Goal: Information Seeking & Learning: Learn about a topic

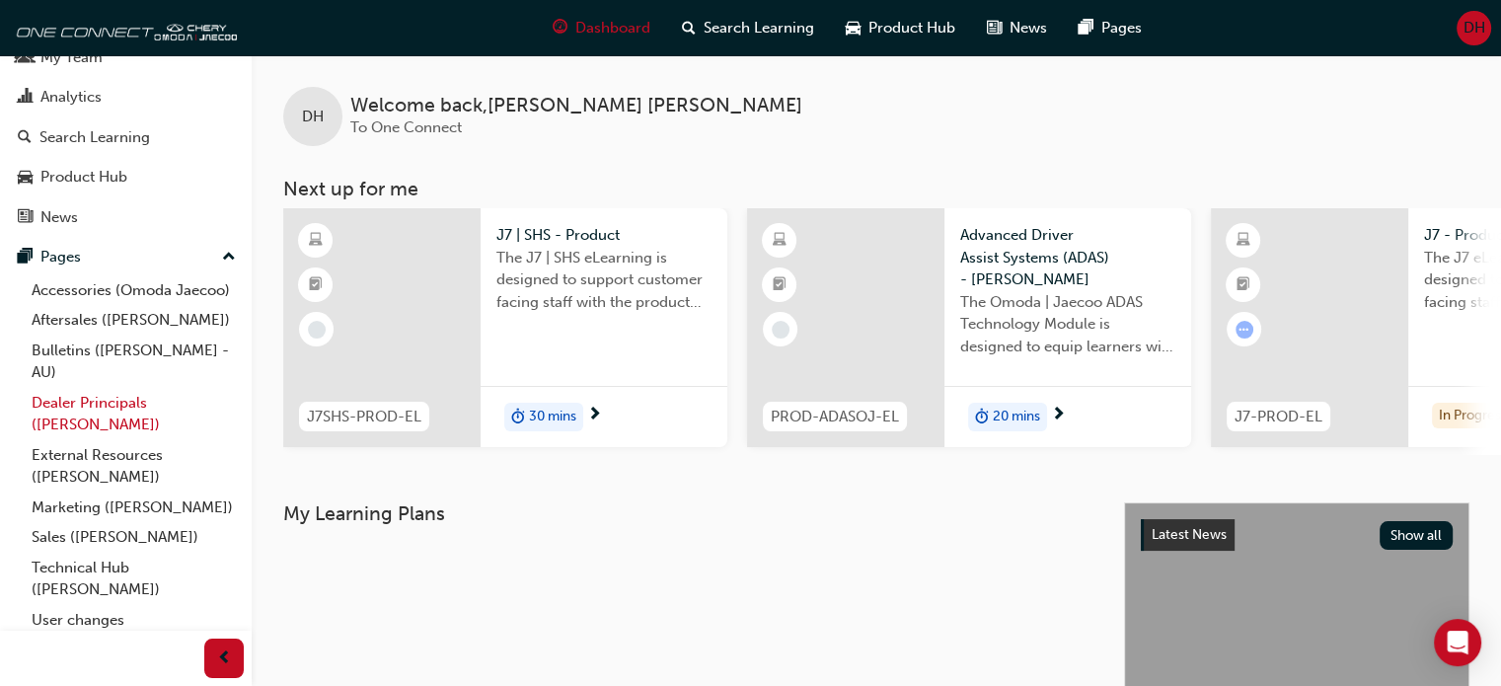
scroll to position [99, 0]
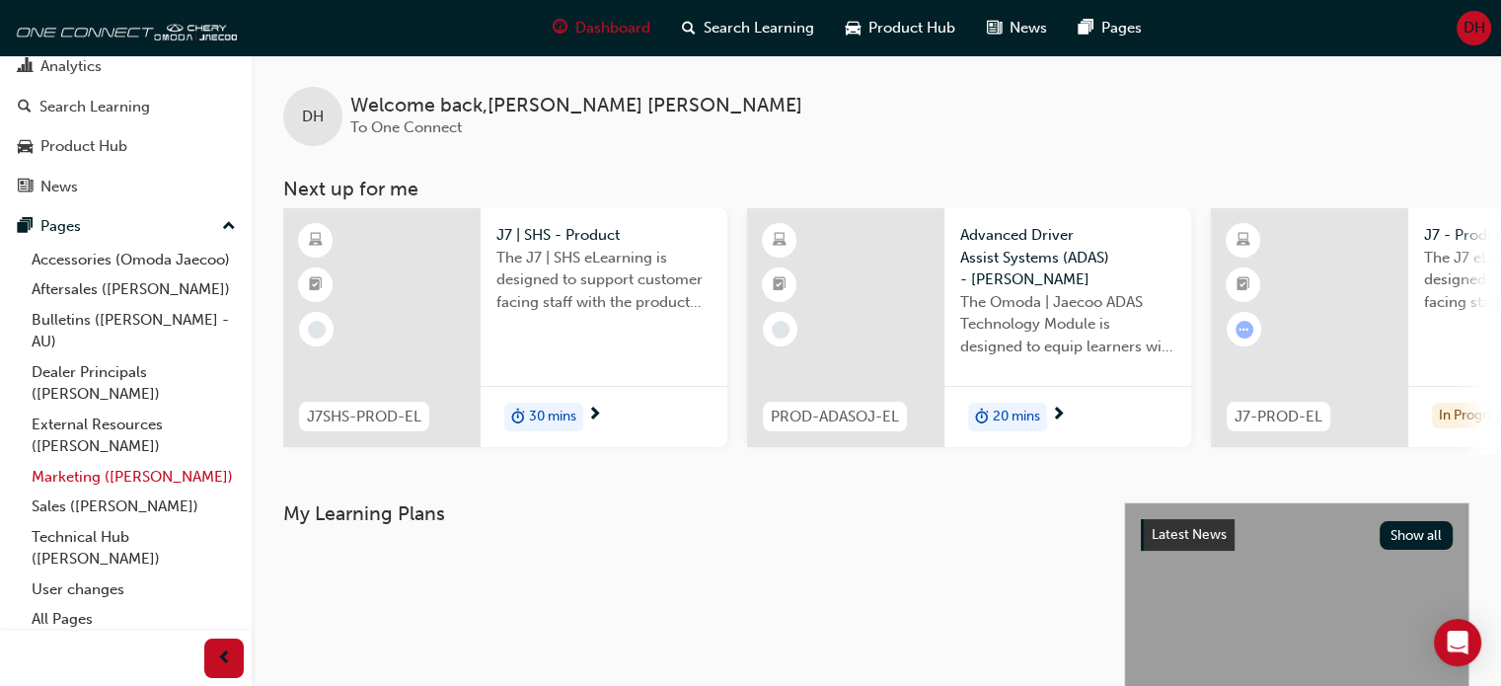
click at [126, 492] on link "Marketing ([PERSON_NAME])" at bounding box center [134, 477] width 220 height 31
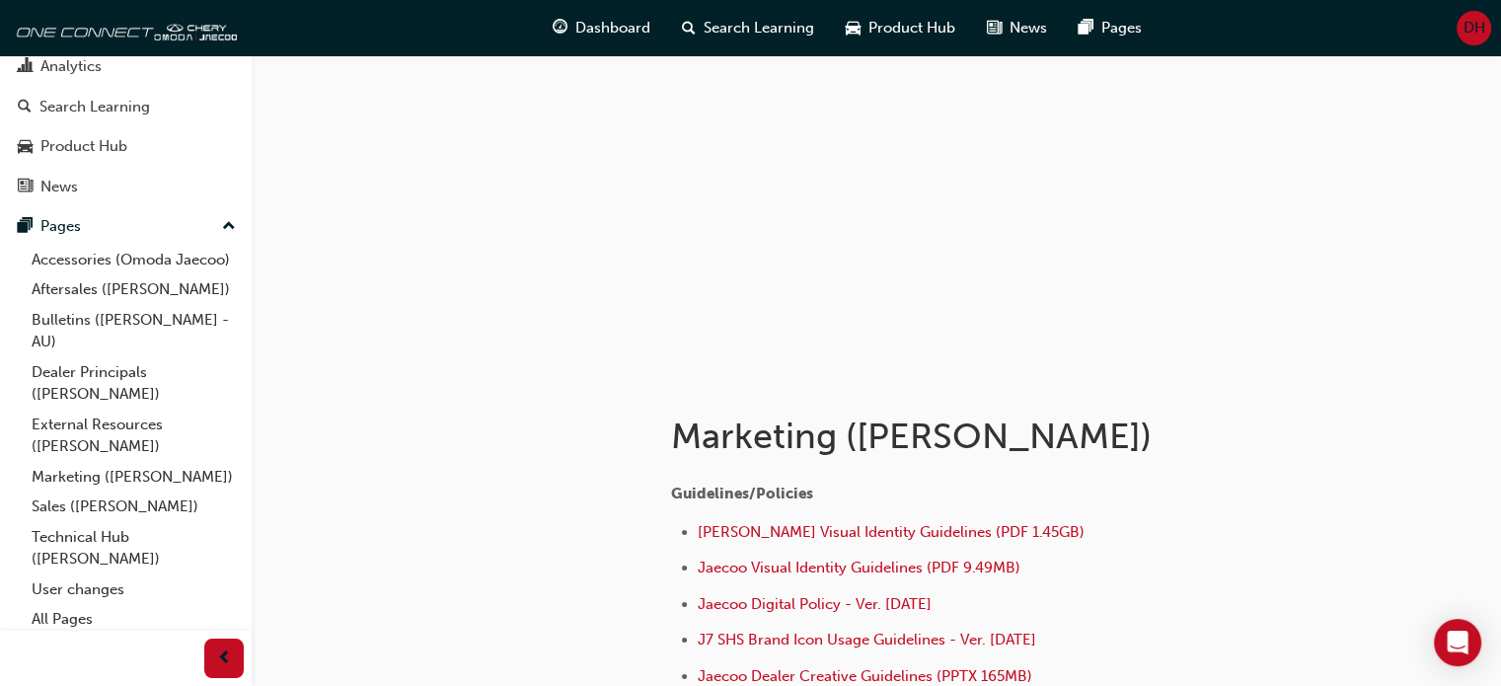
scroll to position [197, 0]
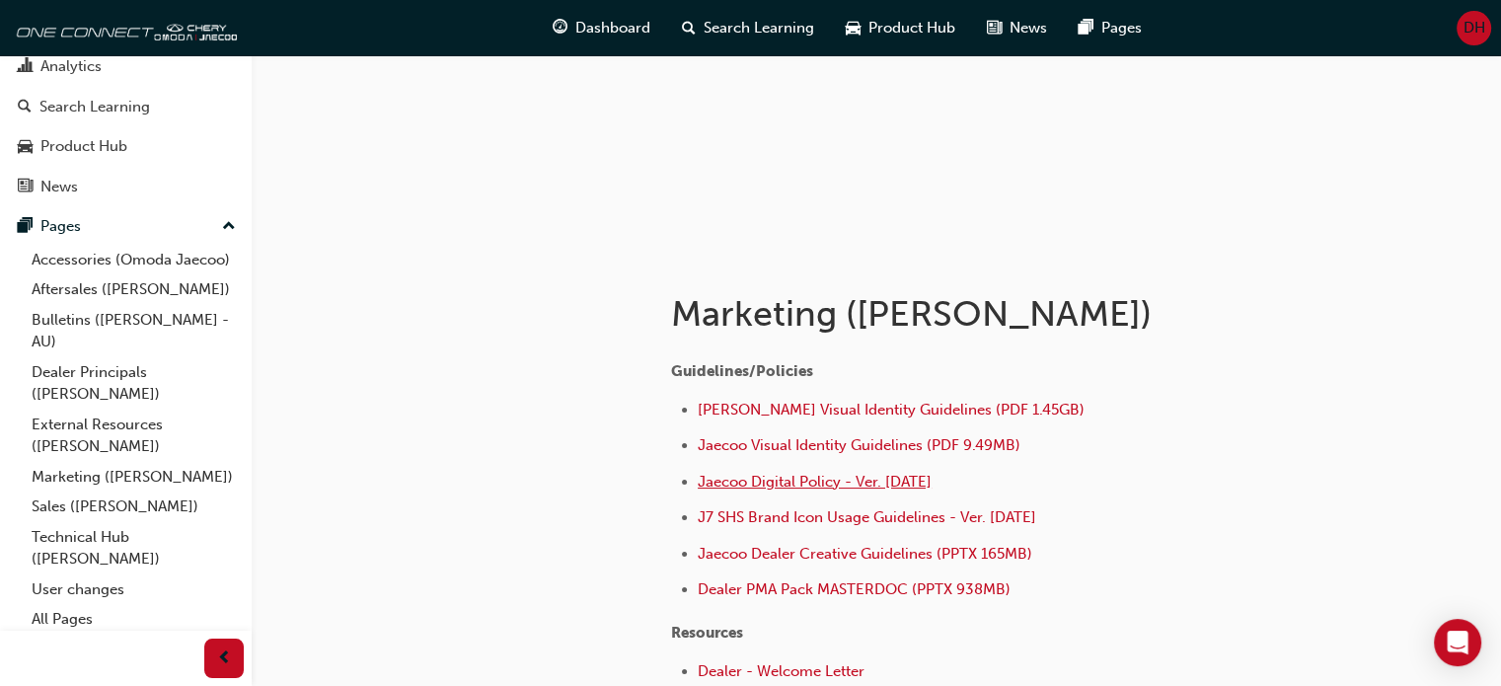
click at [857, 481] on span "Jaecoo Digital Policy - Ver. [DATE]" at bounding box center [815, 482] width 234 height 18
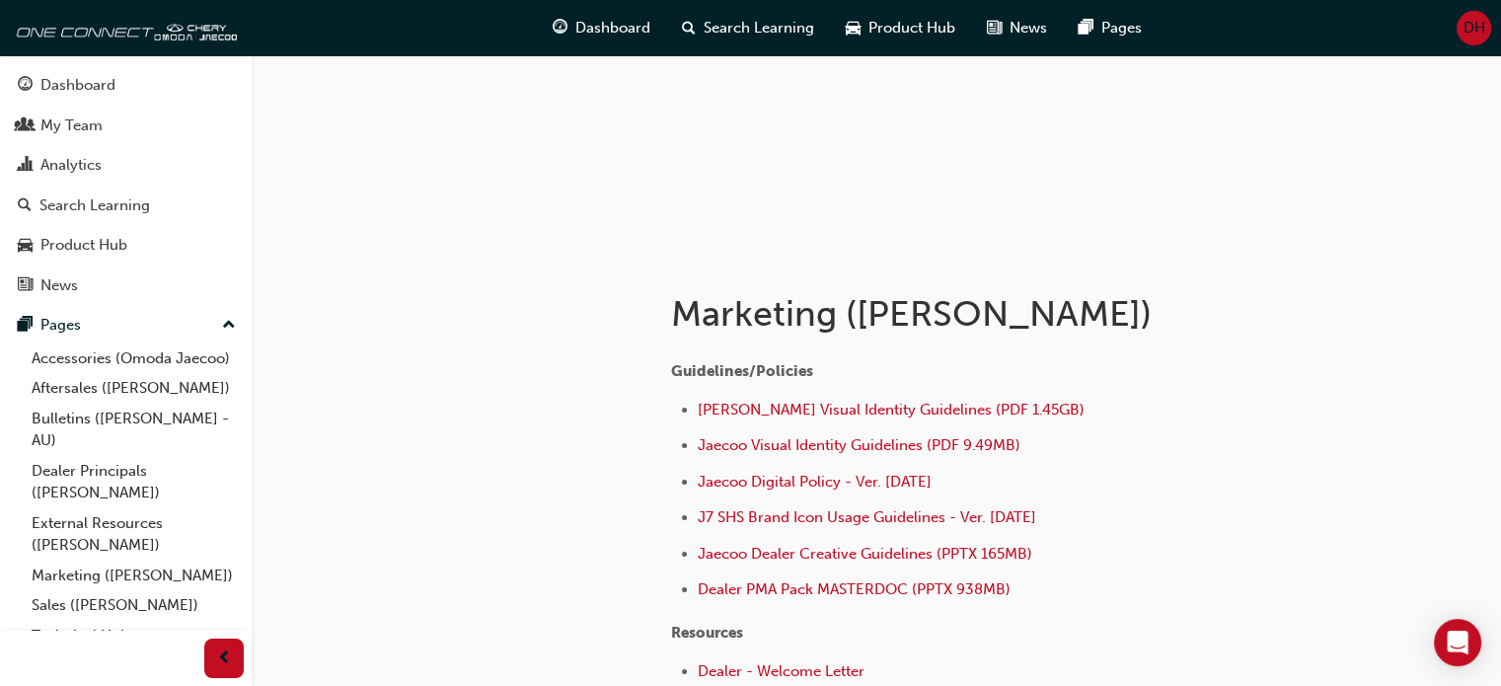
scroll to position [395, 0]
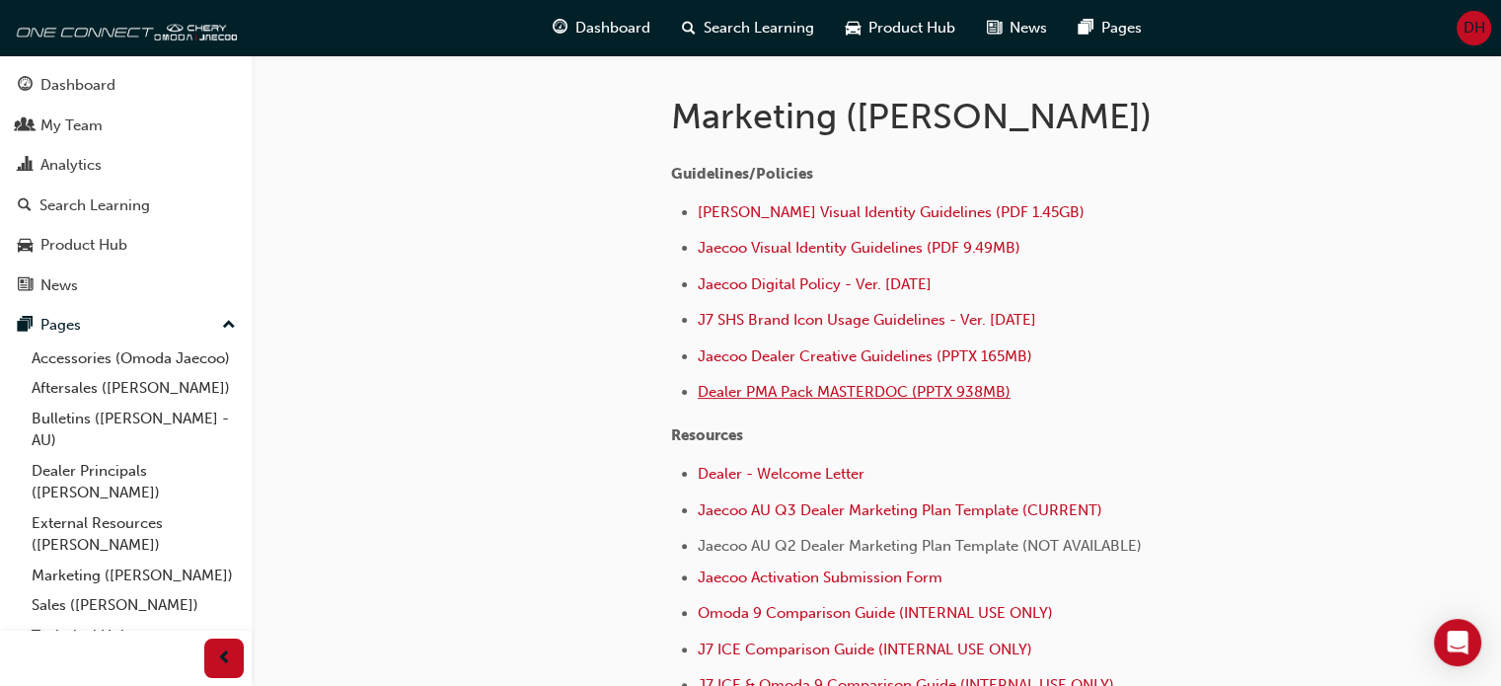
click at [841, 388] on span "Dealer PMA Pack MASTERDOC (PPTX 938MB)" at bounding box center [854, 392] width 313 height 18
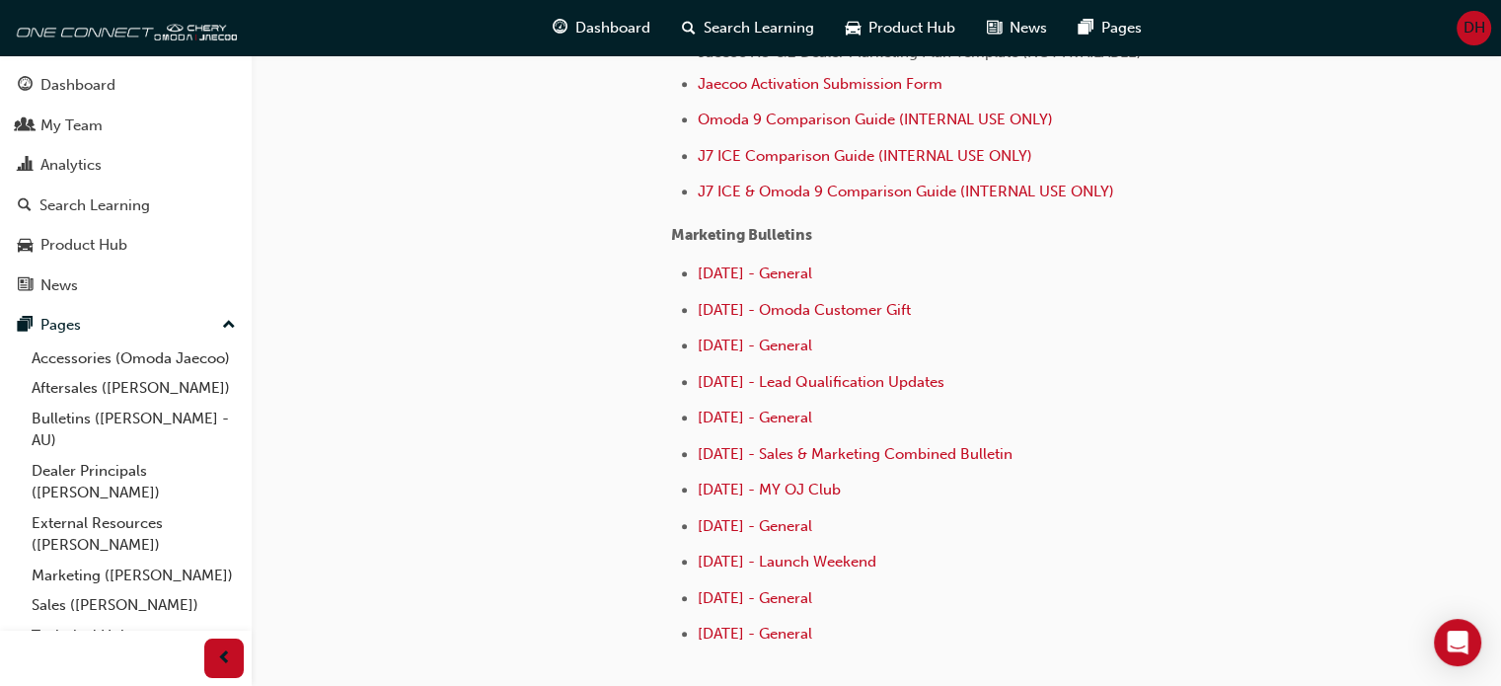
scroll to position [987, 0]
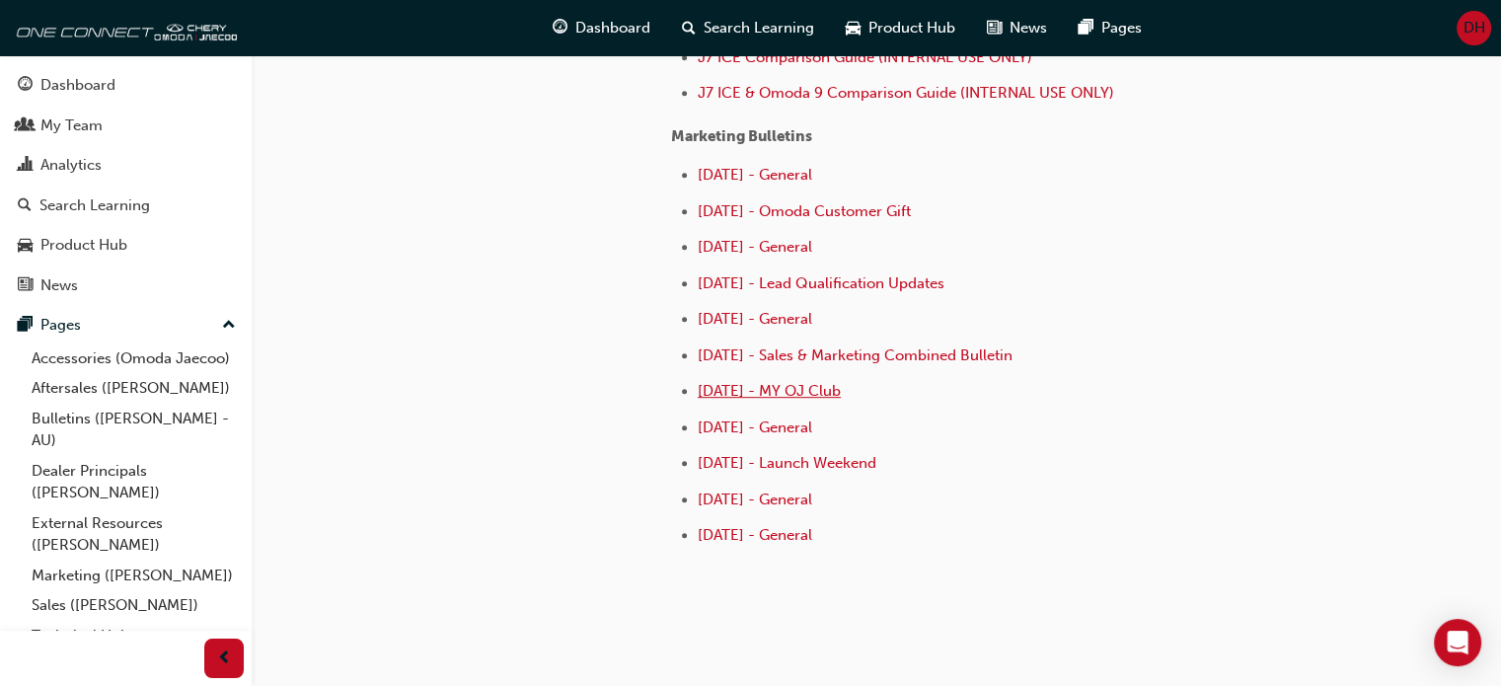
click at [825, 387] on span "[DATE] - MY OJ Club" at bounding box center [769, 391] width 143 height 18
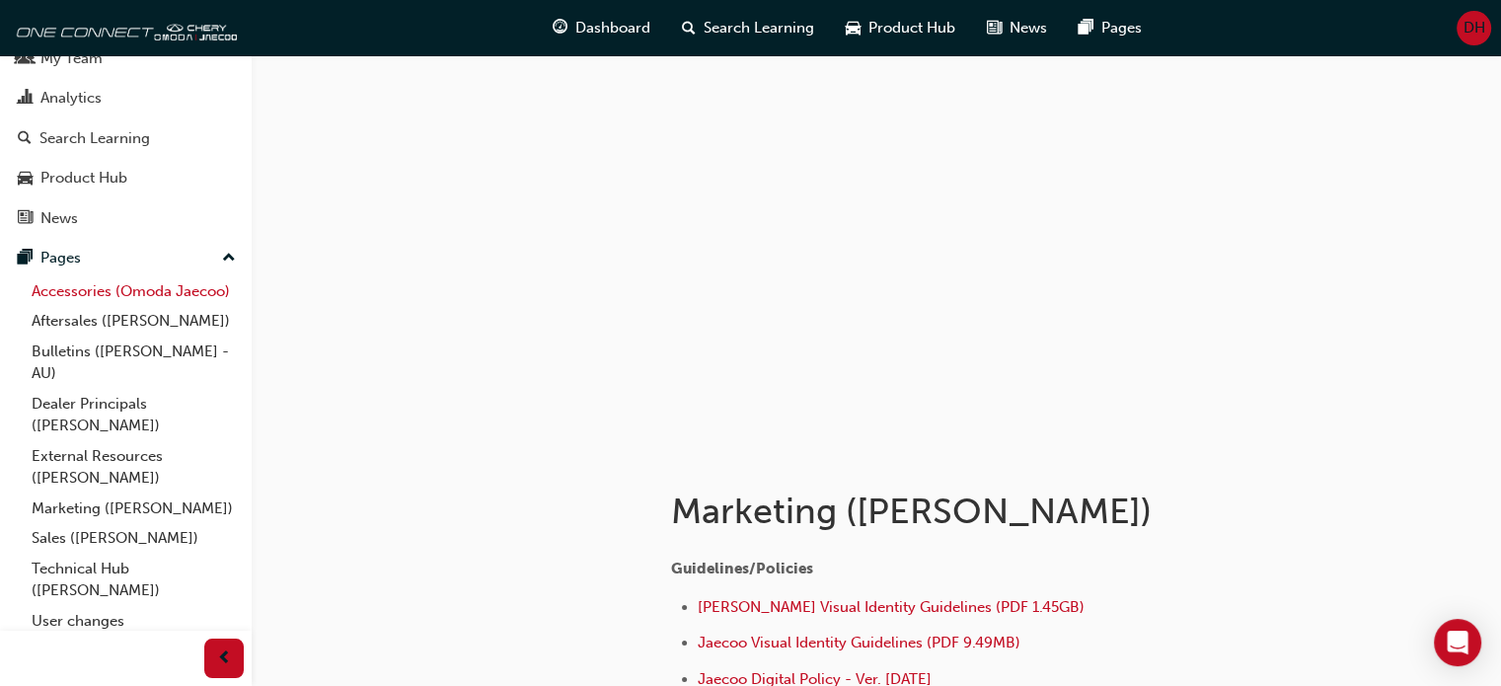
scroll to position [127, 0]
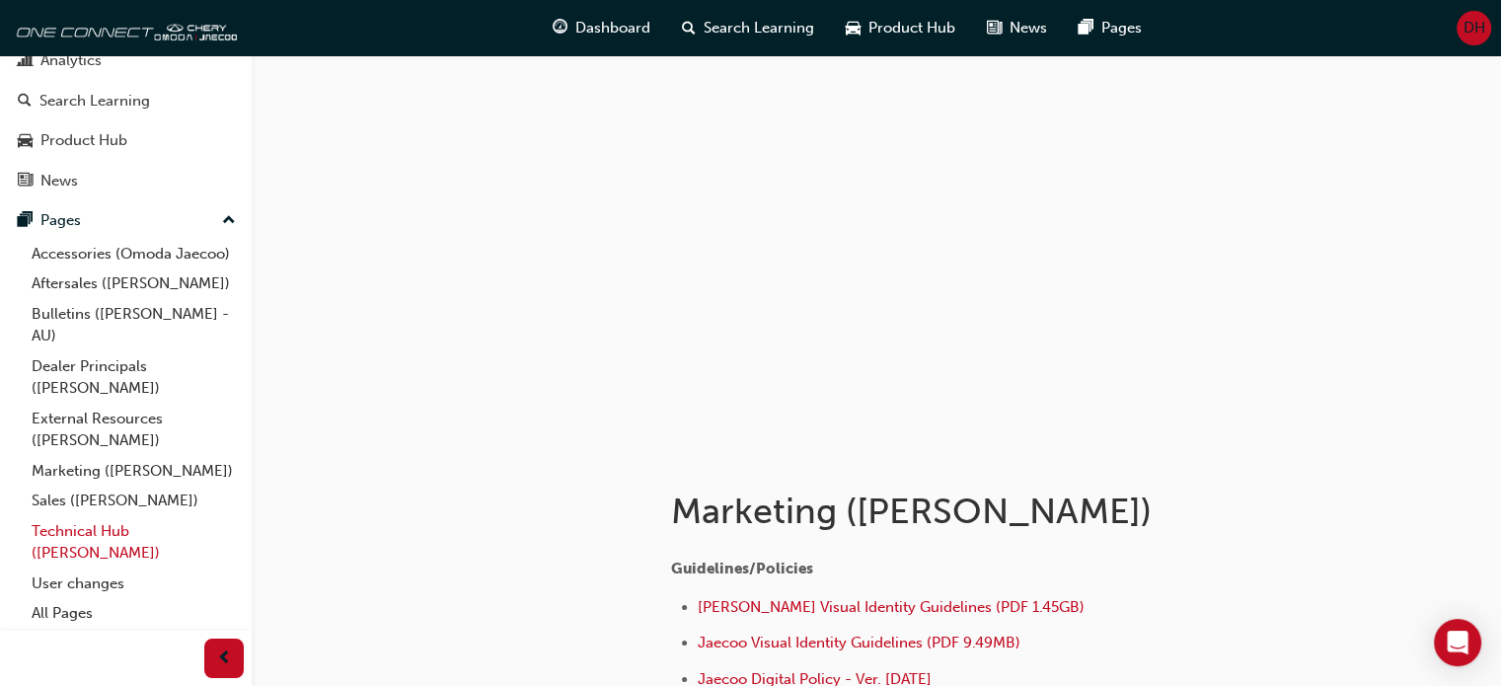
click at [118, 532] on link "Technical Hub ([PERSON_NAME])" at bounding box center [134, 542] width 220 height 52
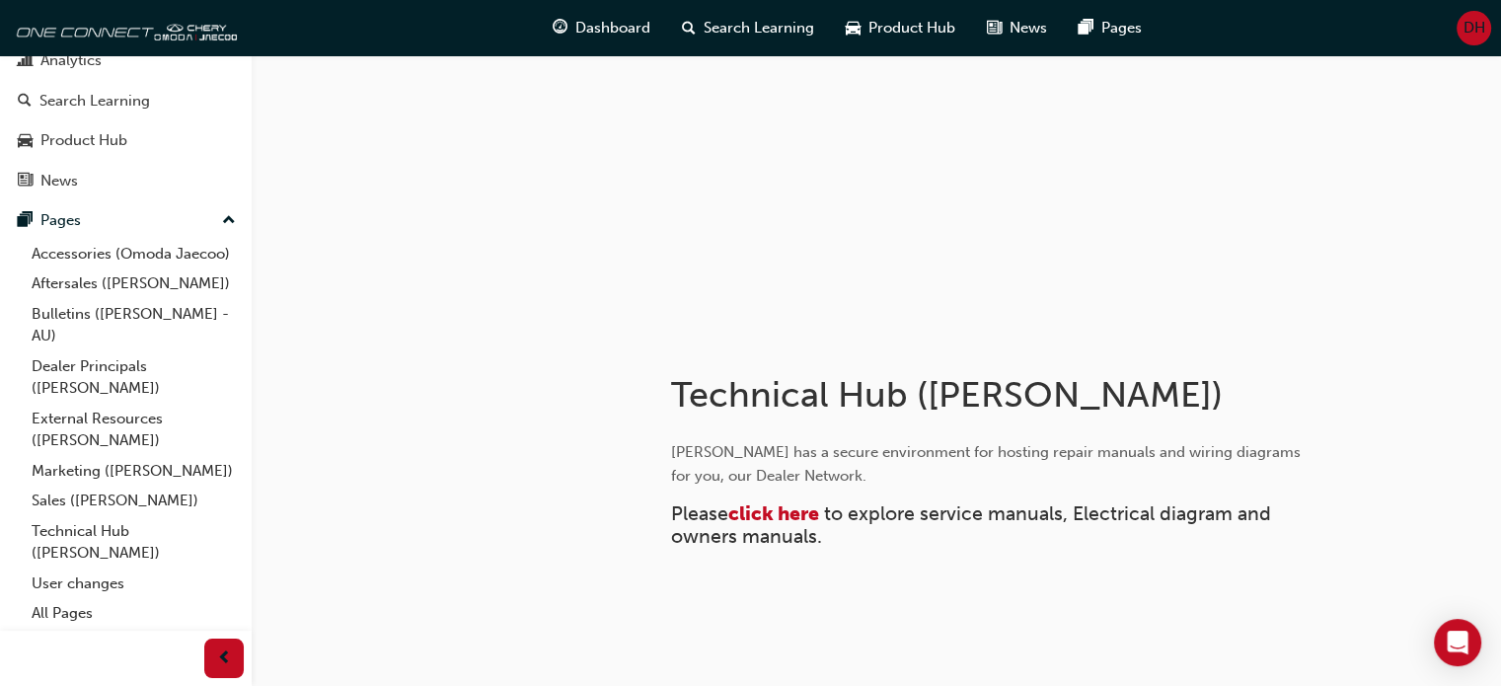
scroll to position [184, 0]
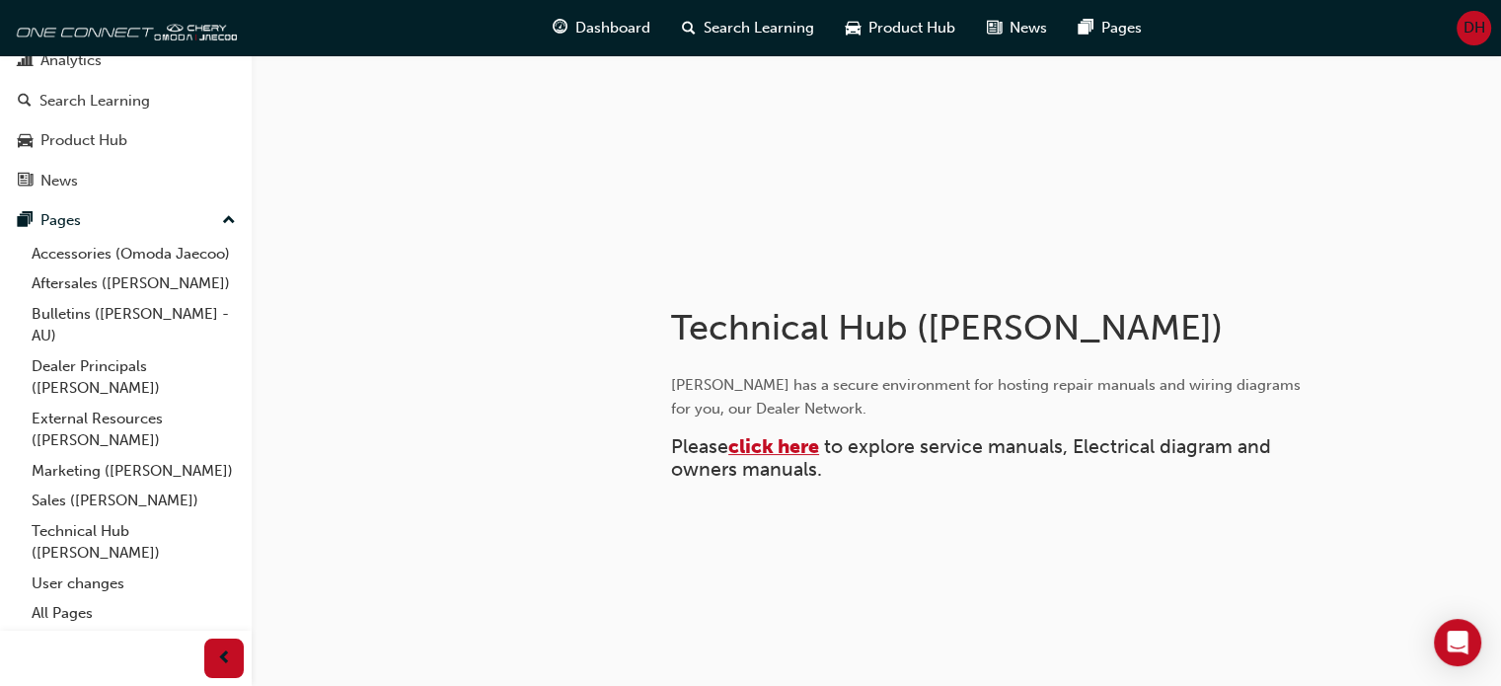
click at [770, 447] on span "click here" at bounding box center [773, 446] width 91 height 23
